Goal: Information Seeking & Learning: Learn about a topic

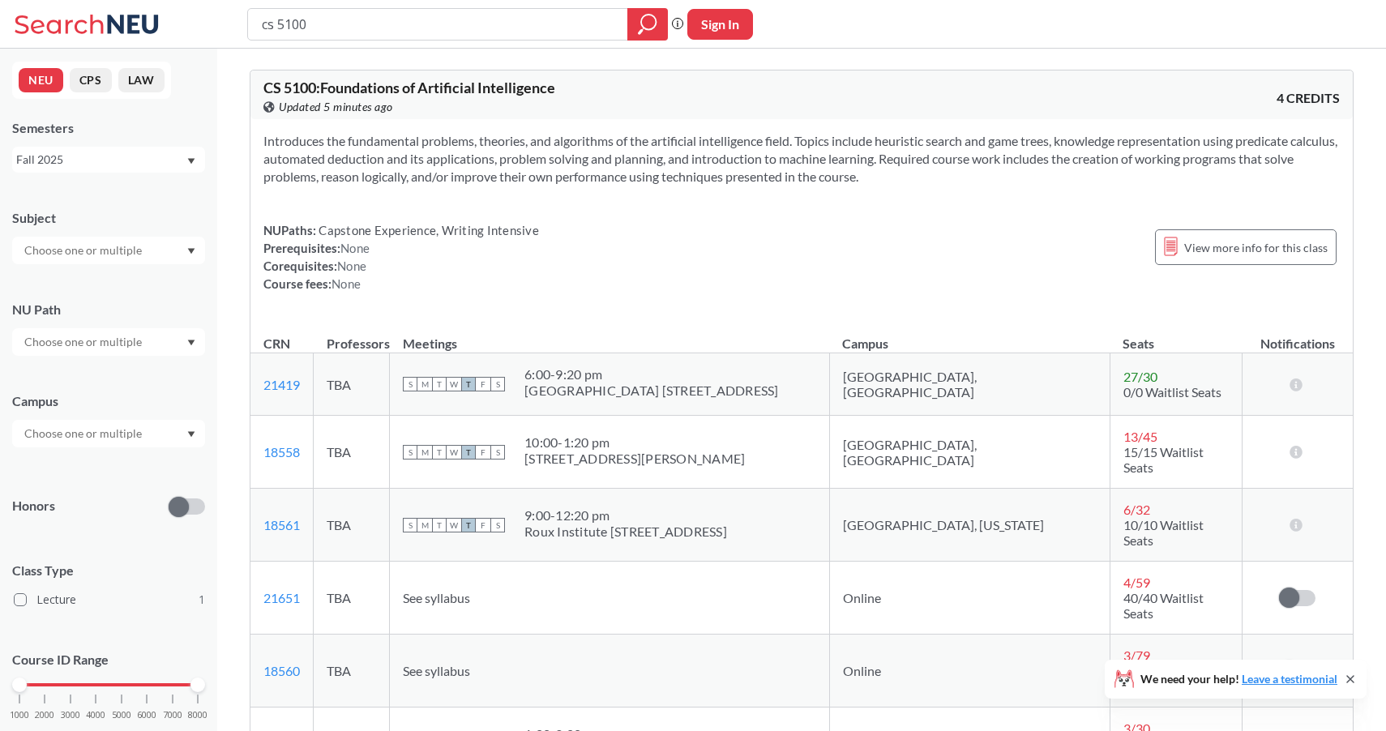
scroll to position [225, 0]
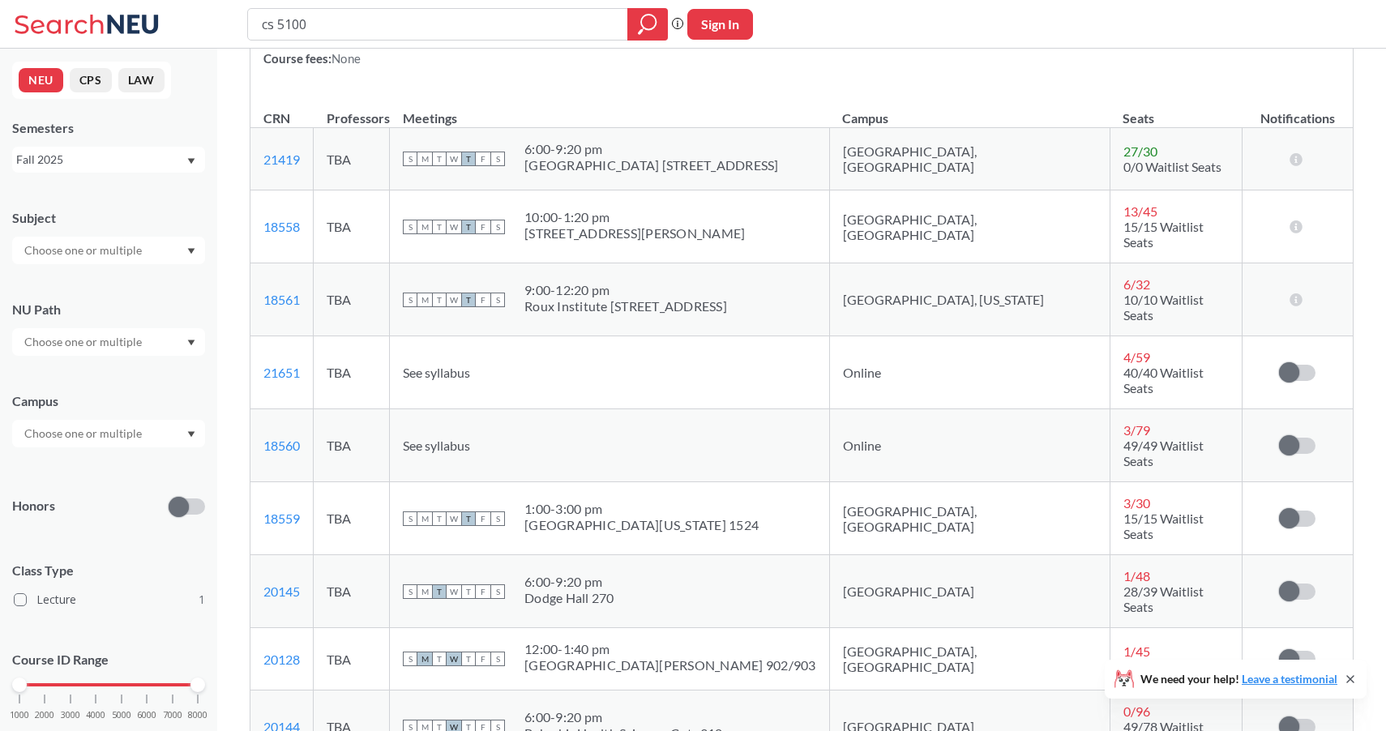
click at [402, 28] on input "cs 5100" at bounding box center [438, 25] width 356 height 28
type input "cs 5200"
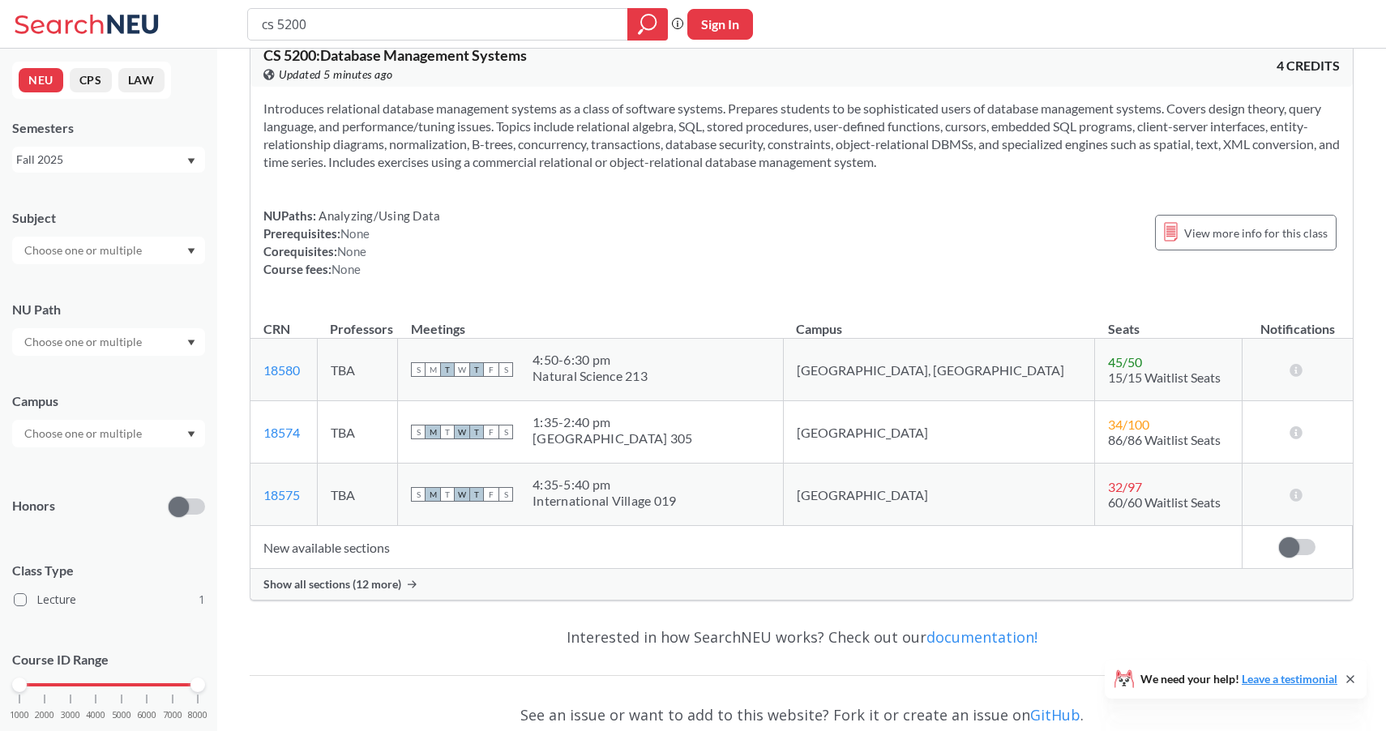
scroll to position [33, 0]
click at [391, 585] on span "Show all sections (12 more)" at bounding box center [332, 583] width 138 height 15
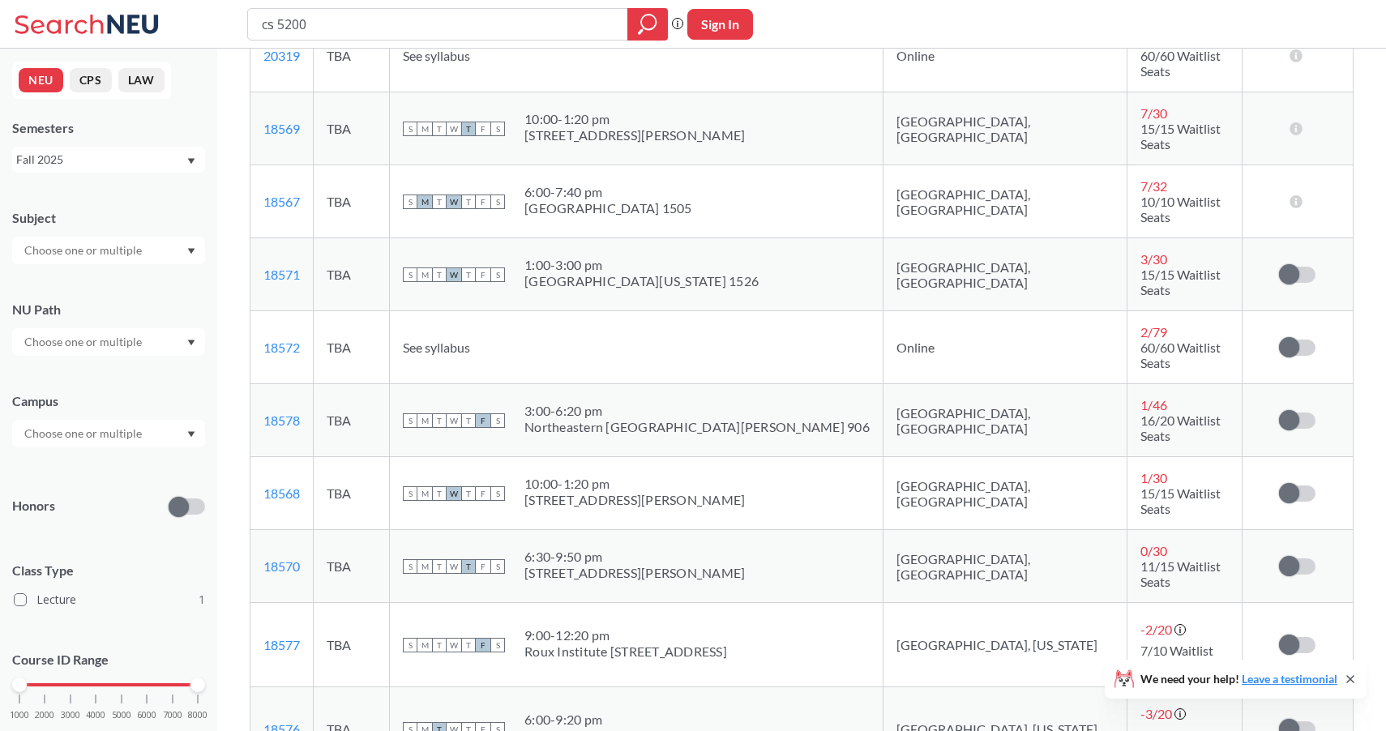
scroll to position [713, 0]
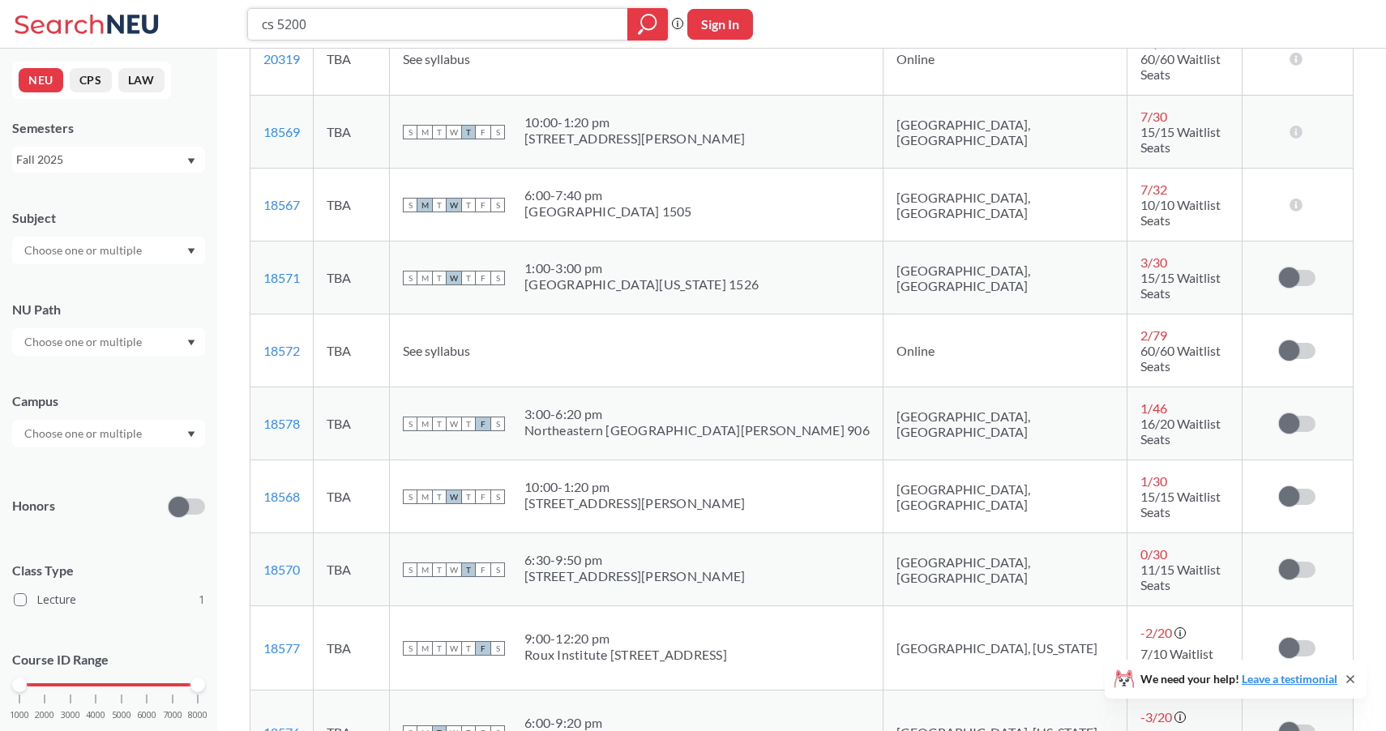
click at [426, 15] on input "cs 5200" at bounding box center [438, 25] width 356 height 28
click at [426, 19] on input "cs 5200" at bounding box center [438, 25] width 356 height 28
type input "ds 5110"
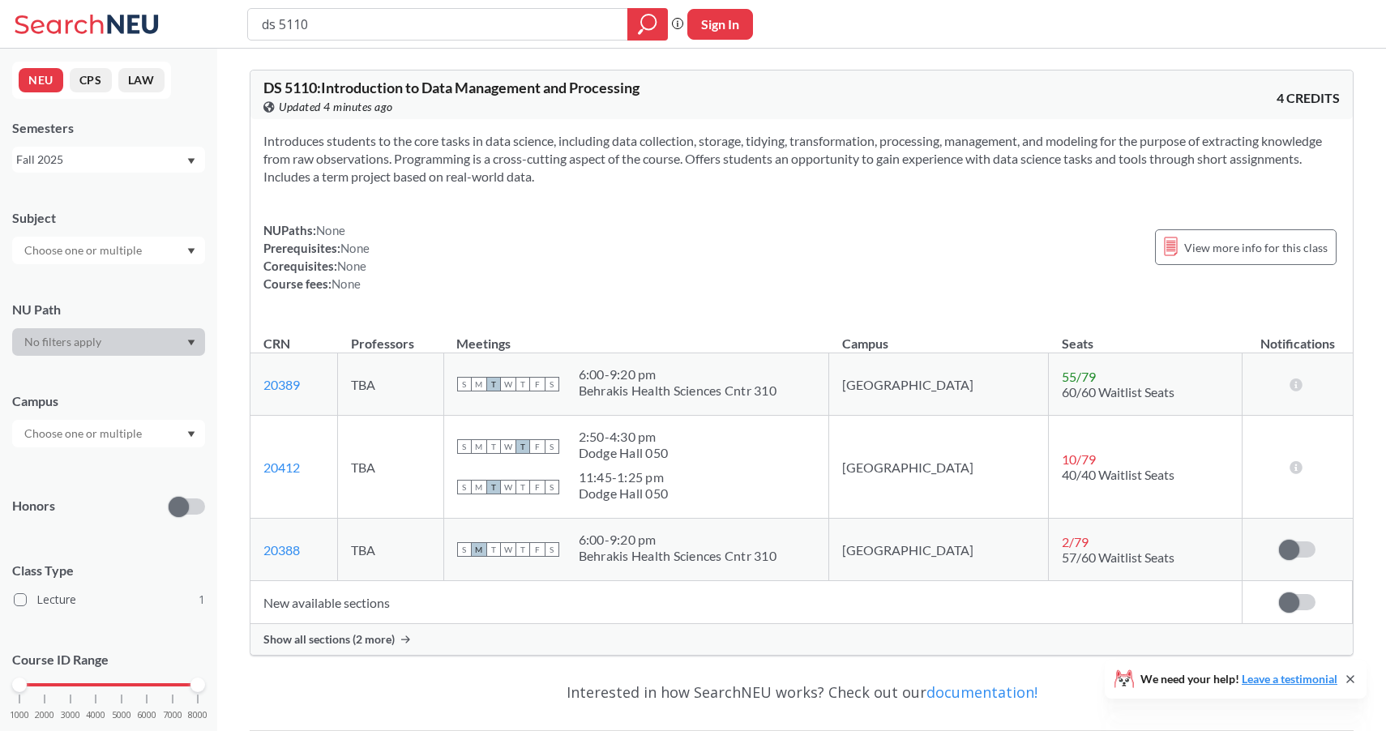
click at [323, 635] on span "Show all sections (2 more)" at bounding box center [328, 639] width 131 height 15
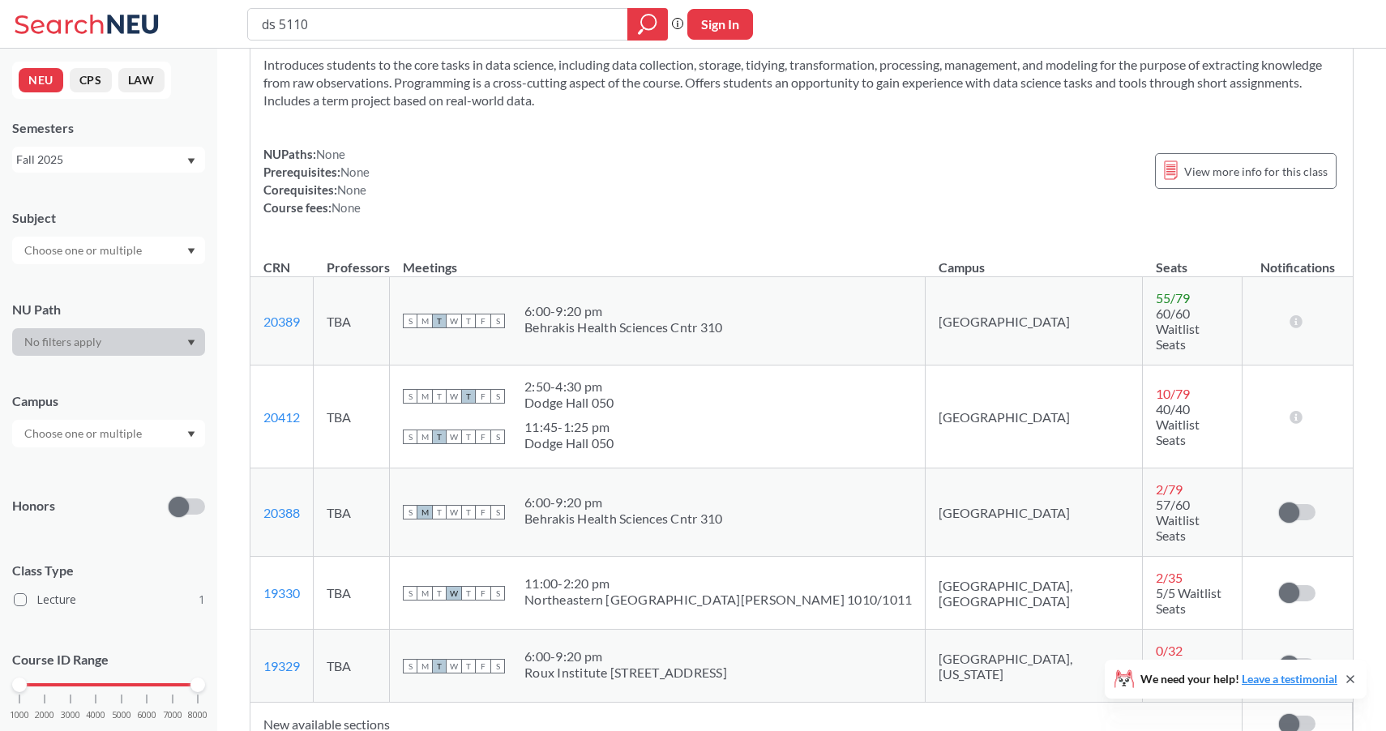
scroll to position [79, 0]
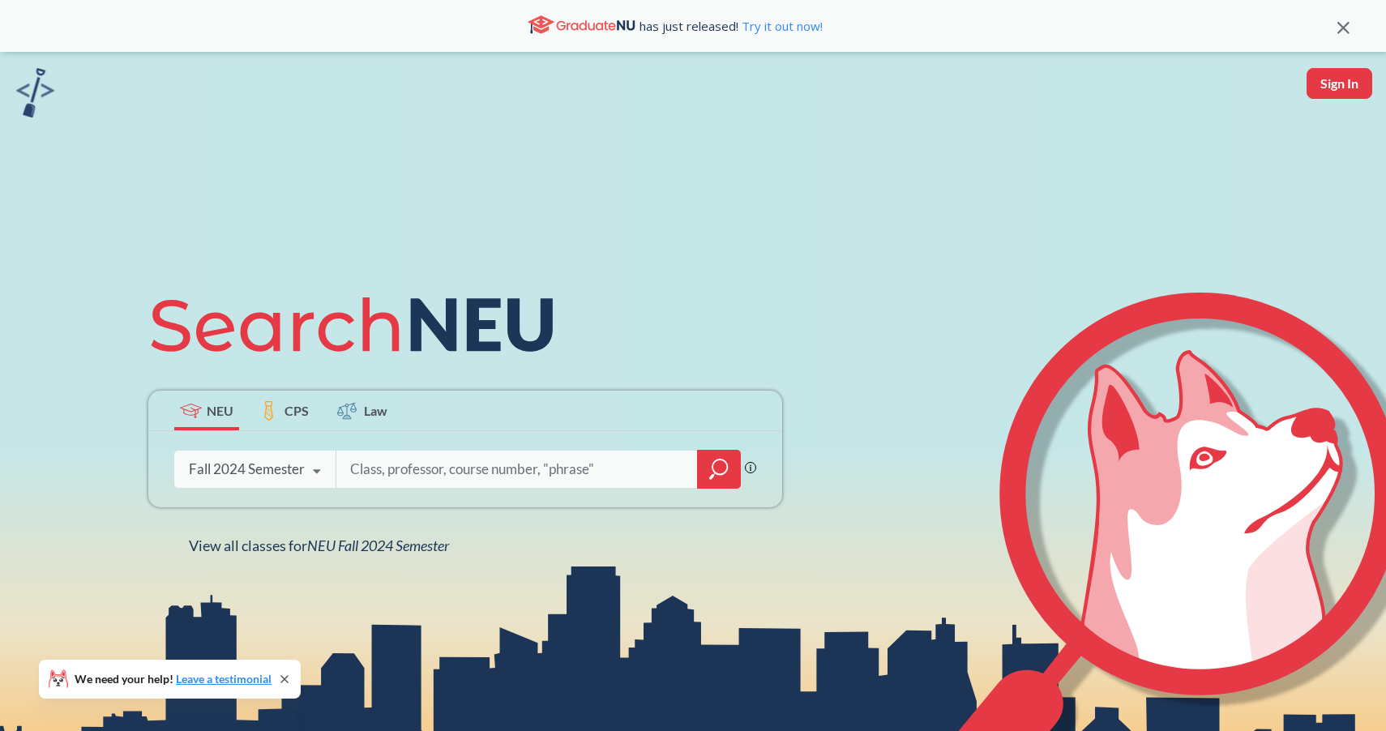
click at [302, 477] on icon at bounding box center [317, 471] width 31 height 45
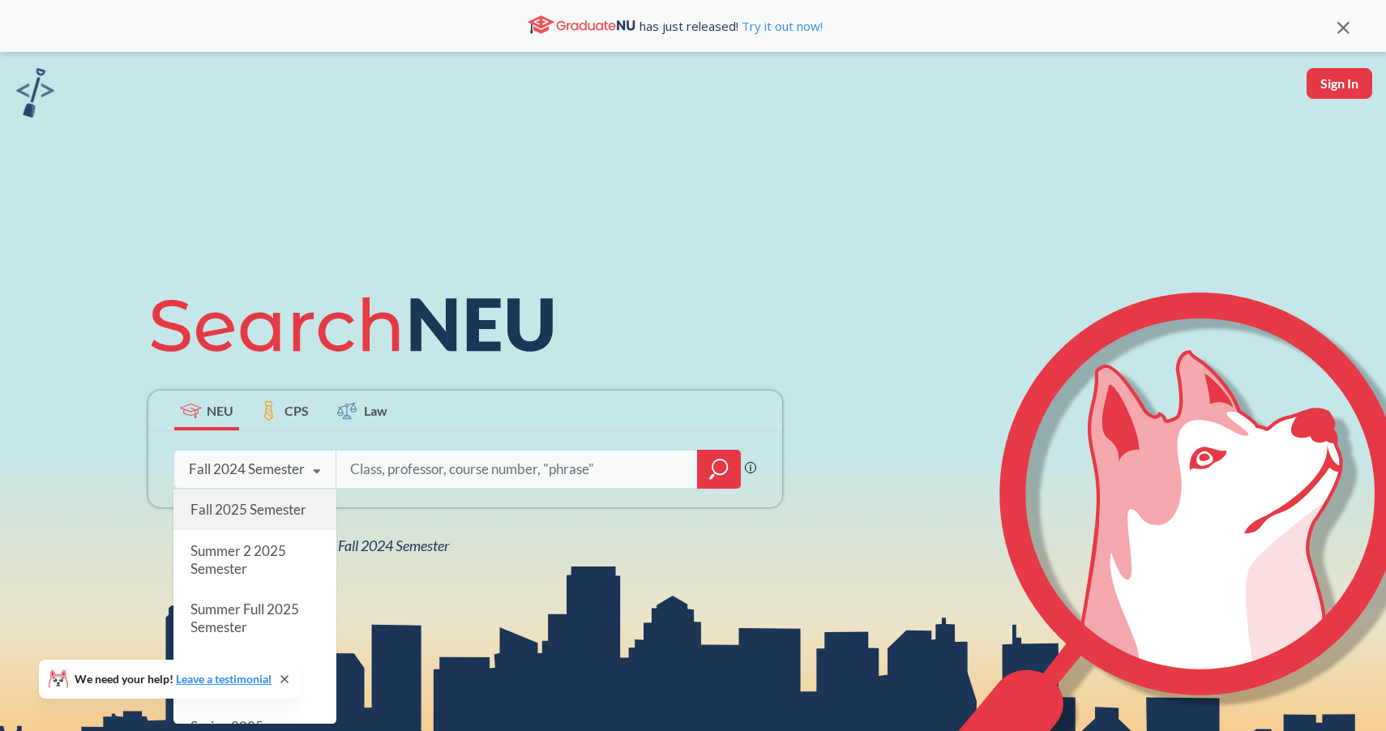
click at [264, 518] on div "Fall 2025 Semester" at bounding box center [254, 510] width 163 height 41
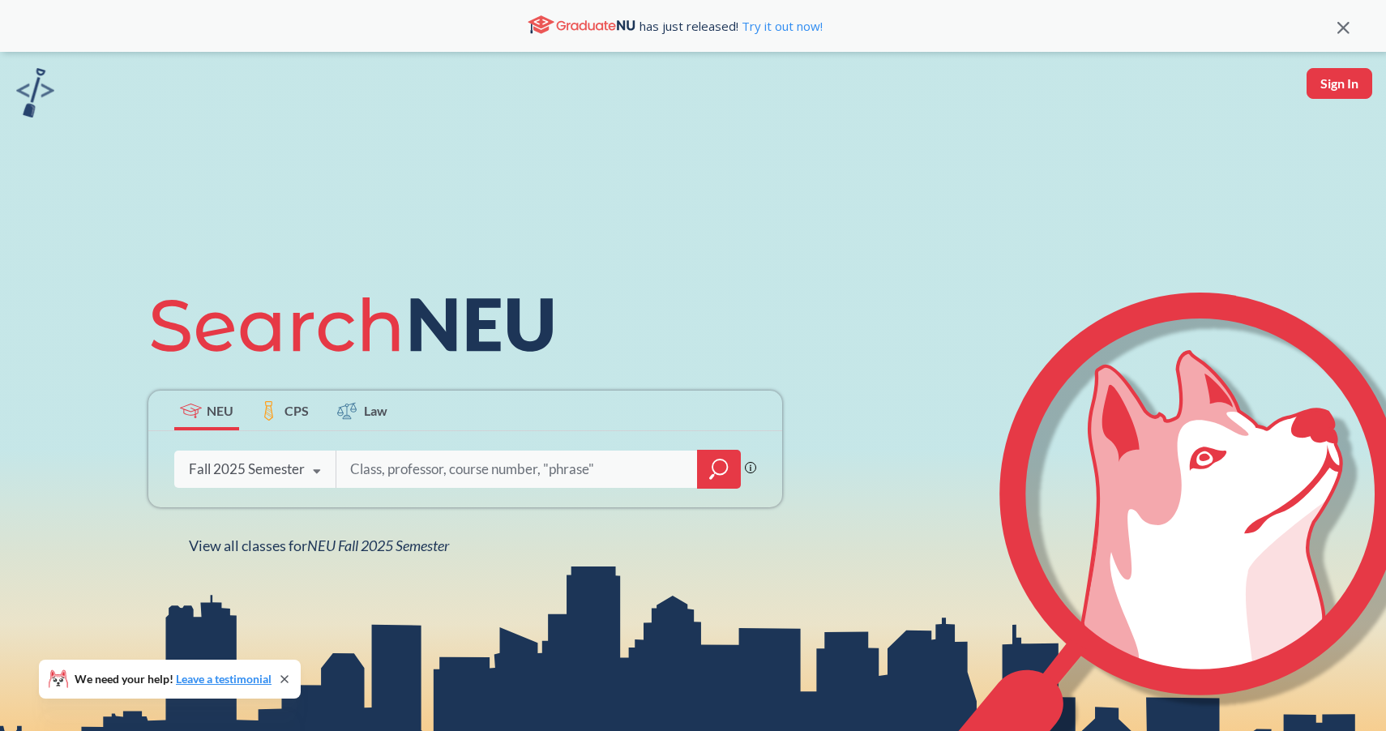
click at [392, 475] on input "search" at bounding box center [517, 469] width 337 height 34
type input "cs 6620"
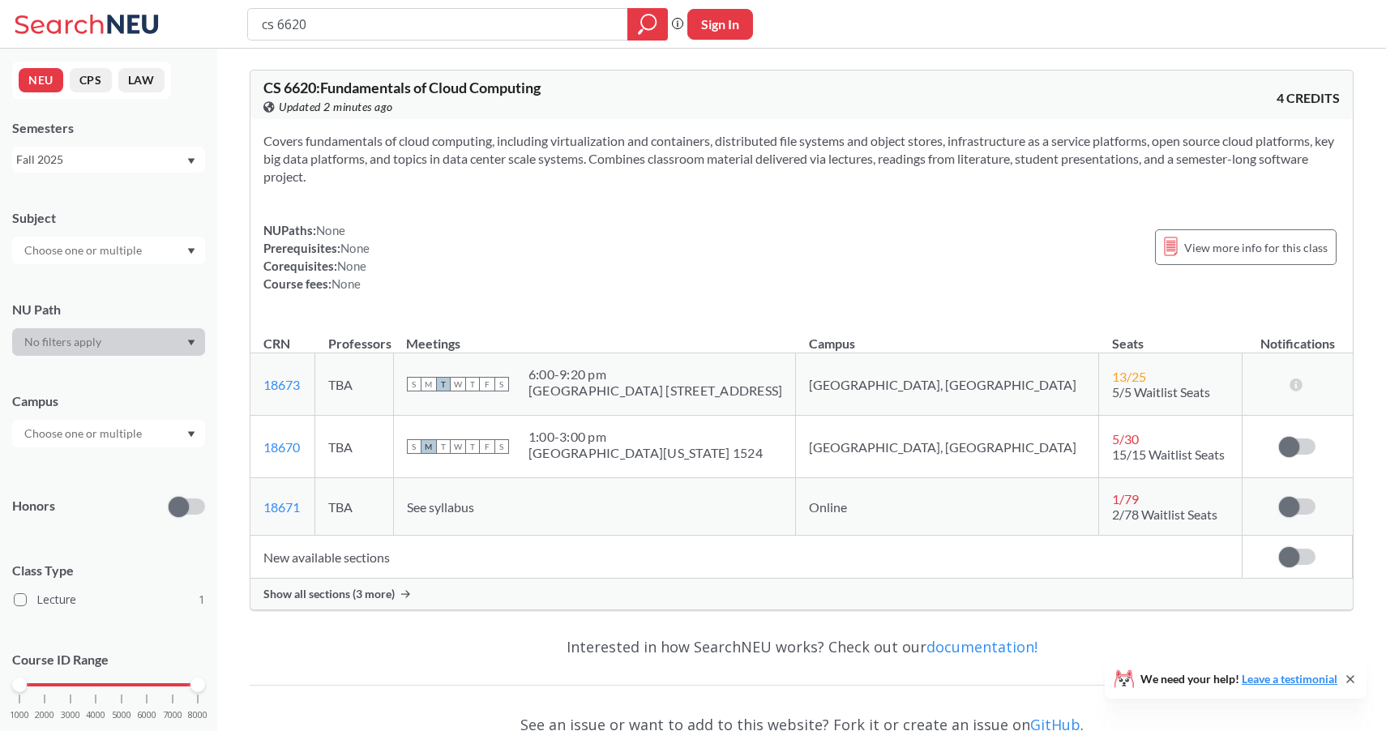
click at [383, 594] on span "Show all sections (3 more)" at bounding box center [328, 594] width 131 height 15
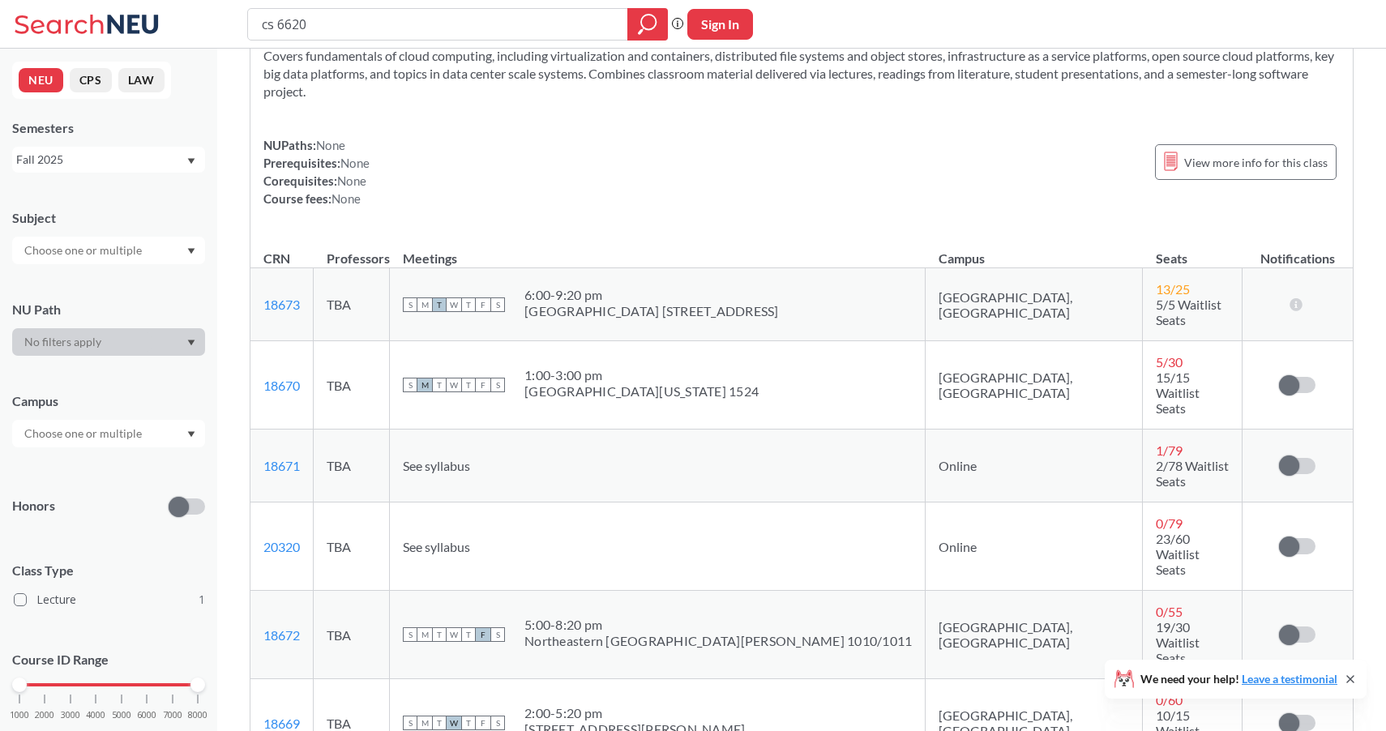
scroll to position [88, 0]
